Goal: Navigation & Orientation: Find specific page/section

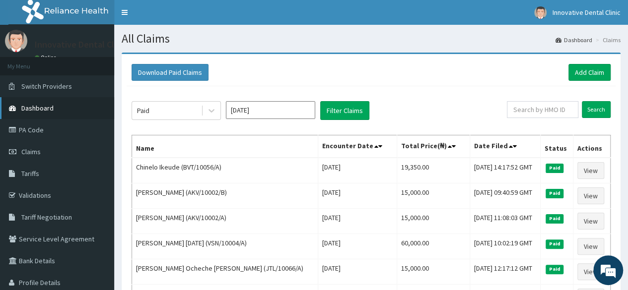
click at [42, 117] on link "Dashboard" at bounding box center [57, 108] width 114 height 22
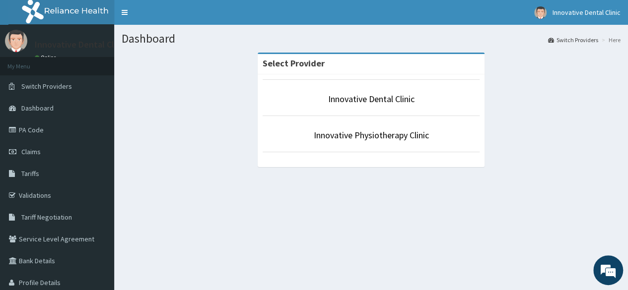
click at [377, 128] on li "Innovative Physiotherapy Clinic" at bounding box center [371, 134] width 217 height 37
click at [394, 98] on link "Innovative Dental Clinic" at bounding box center [371, 98] width 86 height 11
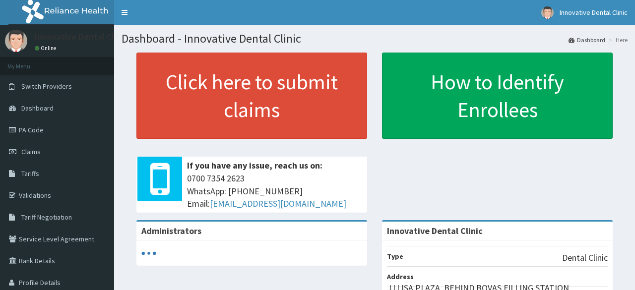
click at [394, 98] on link "How to Identify Enrollees" at bounding box center [497, 96] width 231 height 86
